Goal: Find specific fact

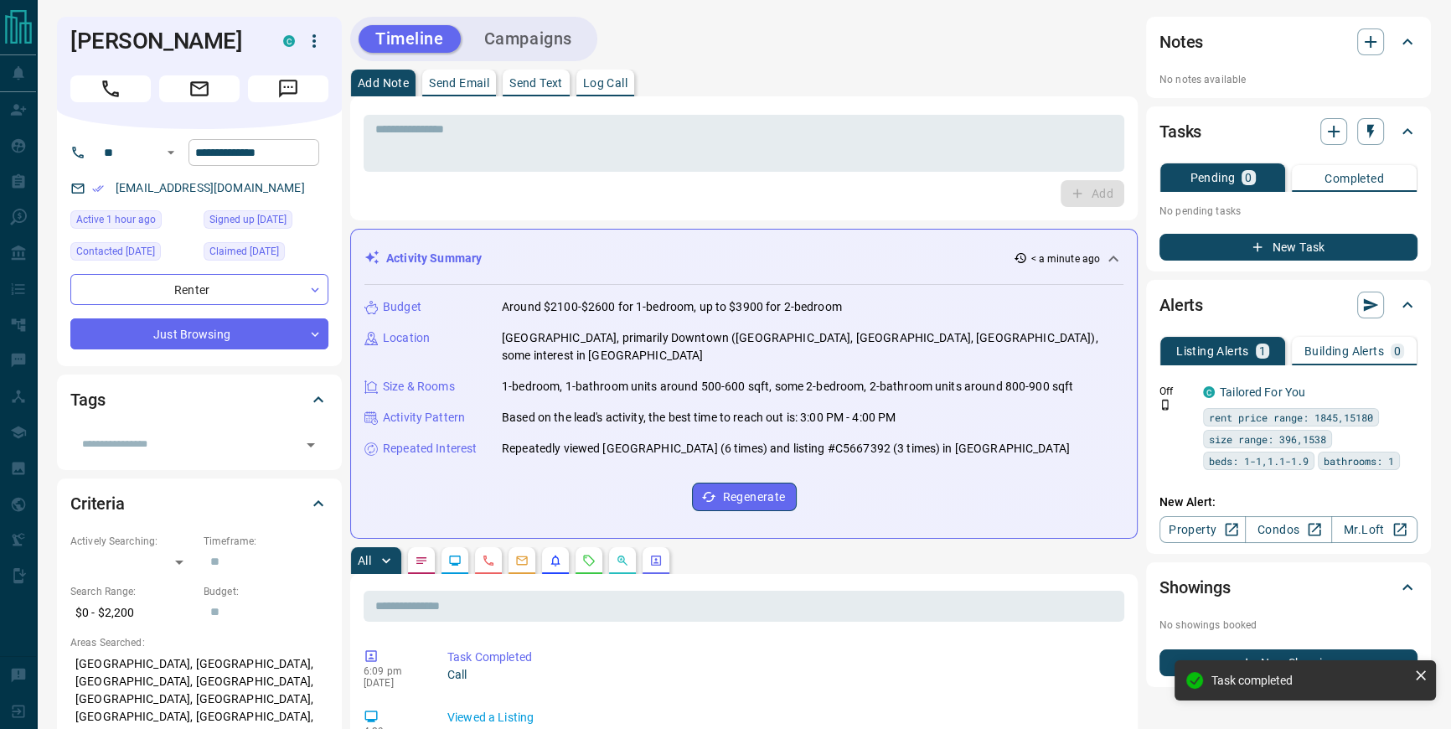
click at [259, 148] on input "**********" at bounding box center [254, 152] width 131 height 27
click at [90, 34] on h1 "[PERSON_NAME]" at bounding box center [164, 41] width 188 height 27
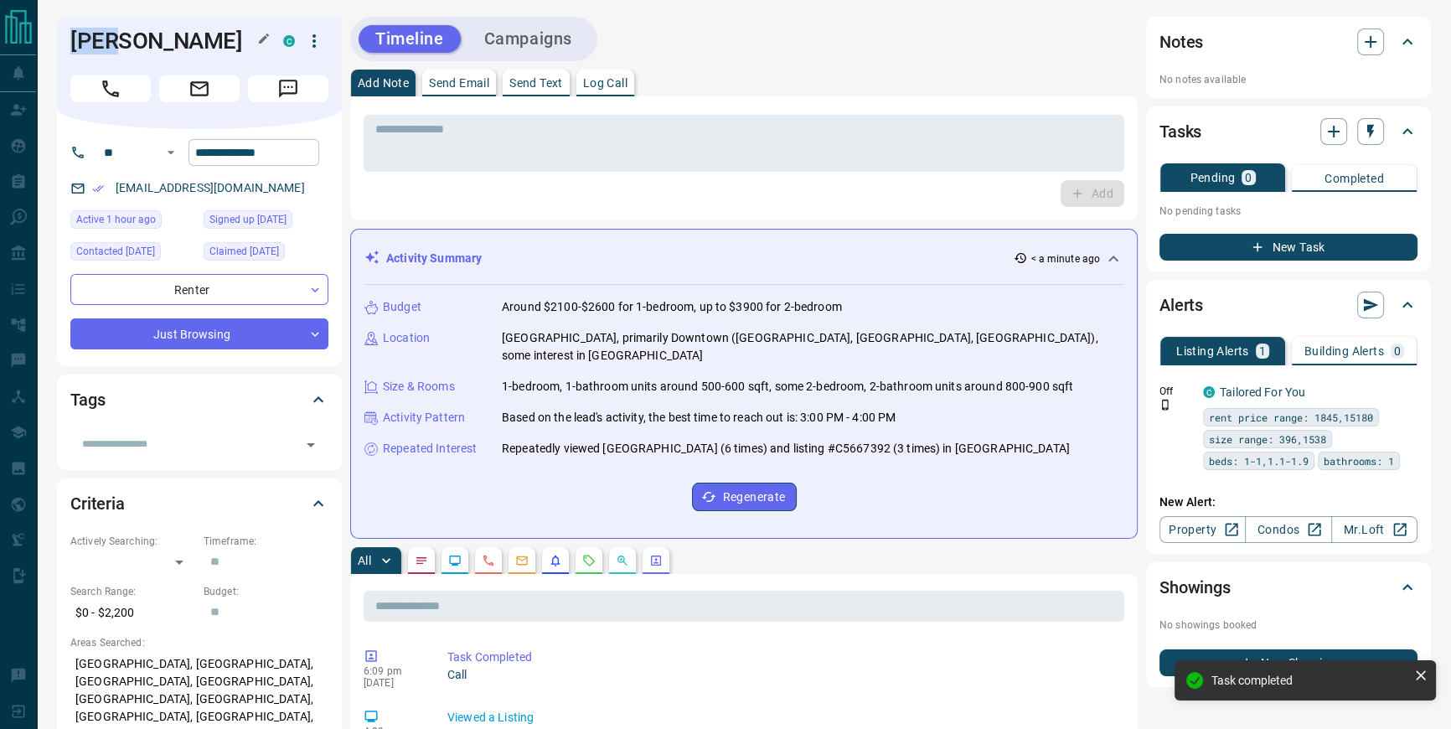
copy h1 "Irem"
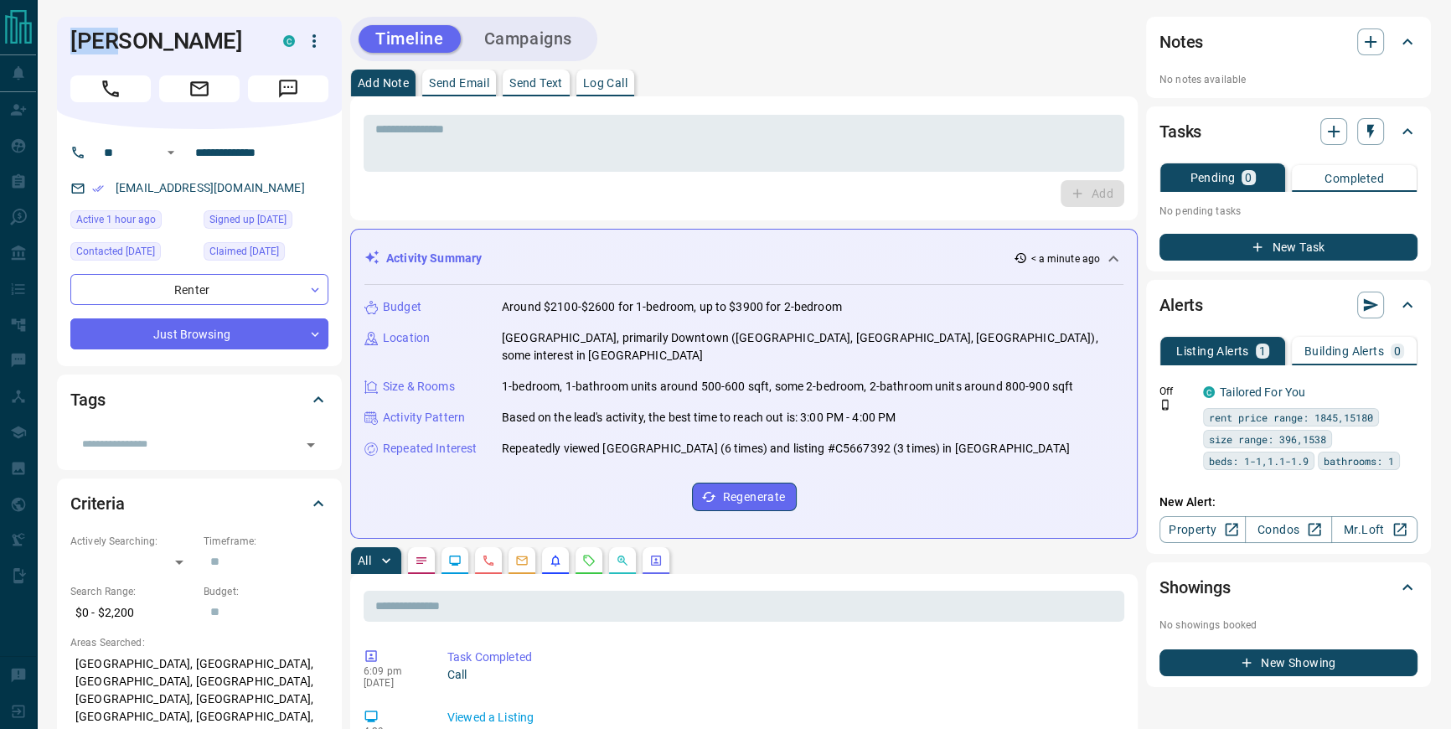
click at [178, 47] on h1 "[PERSON_NAME]" at bounding box center [164, 41] width 188 height 27
click at [173, 43] on h1 "[PERSON_NAME]" at bounding box center [164, 41] width 188 height 27
click at [173, 42] on h1 "[PERSON_NAME]" at bounding box center [164, 41] width 188 height 27
copy h1 "Atalay"
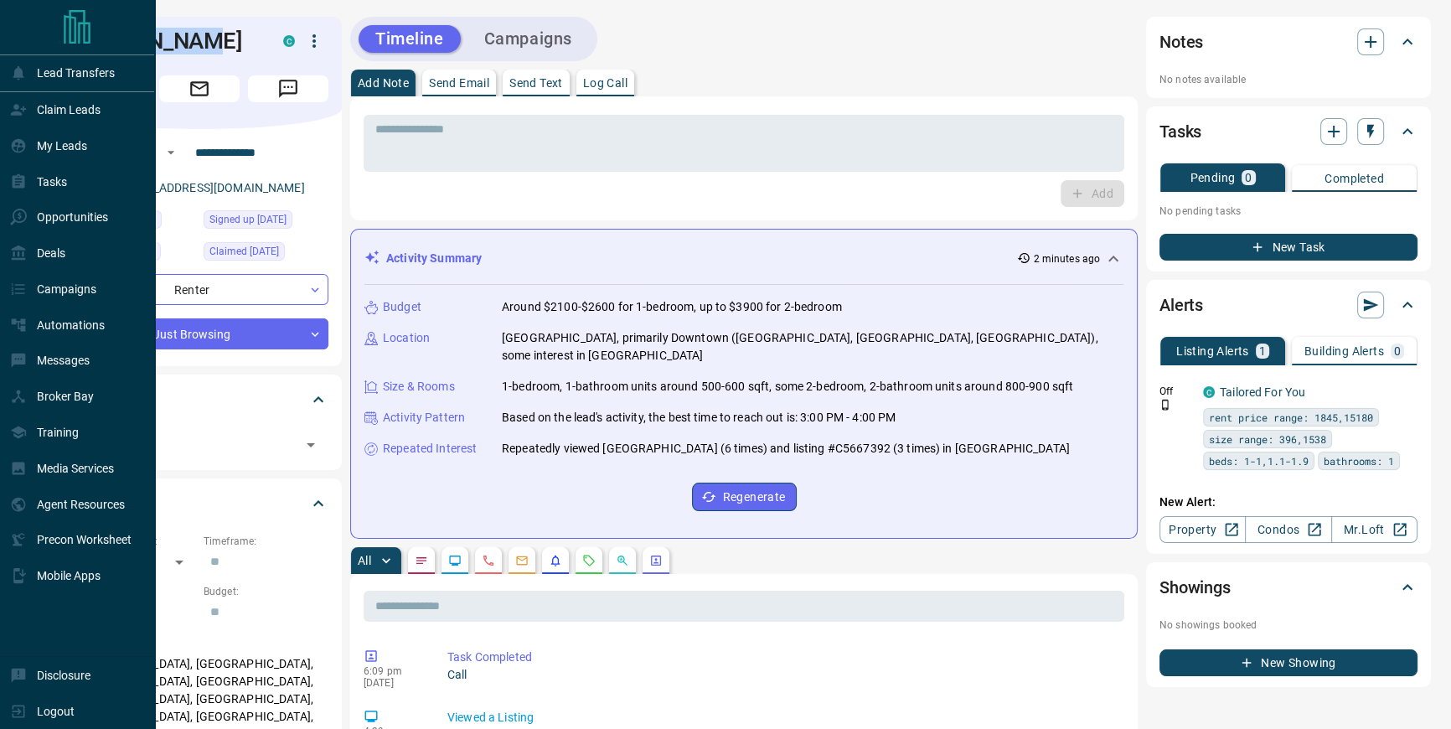
click at [76, 32] on icon "Main Page" at bounding box center [77, 27] width 34 height 34
